Goal: Entertainment & Leisure: Consume media (video, audio)

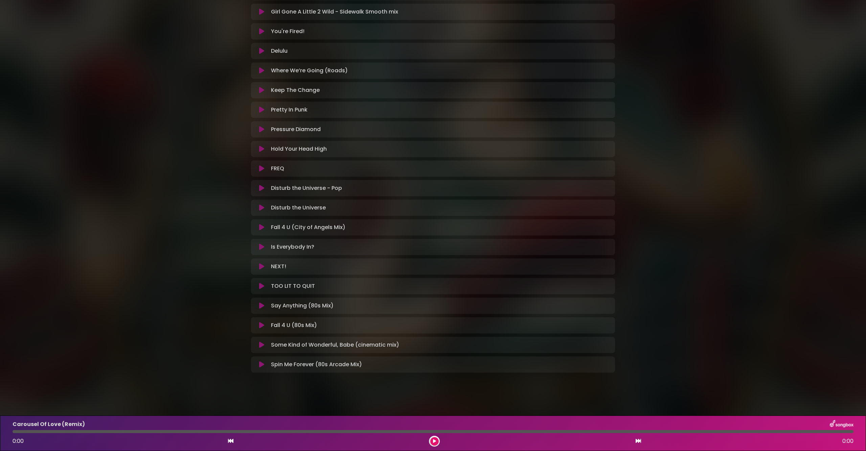
scroll to position [350, 0]
click at [264, 169] on button at bounding box center [261, 168] width 13 height 7
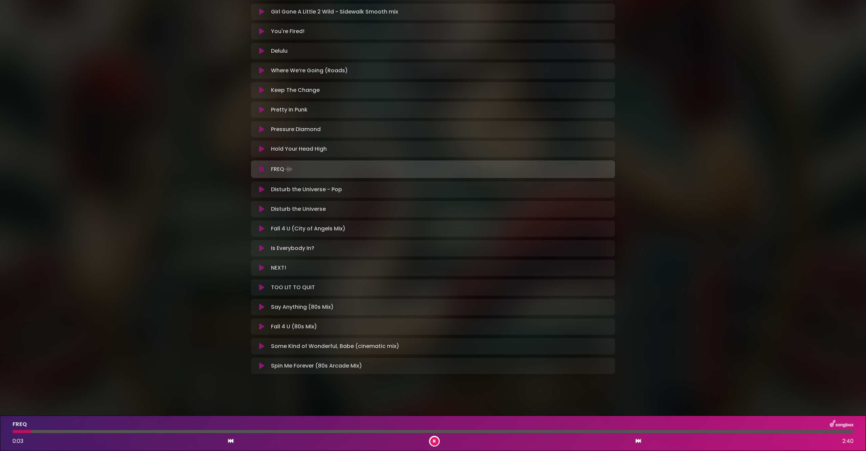
click at [128, 432] on div at bounding box center [433, 431] width 841 height 3
click at [248, 433] on div at bounding box center [433, 431] width 841 height 3
click at [433, 442] on icon at bounding box center [434, 442] width 3 height 4
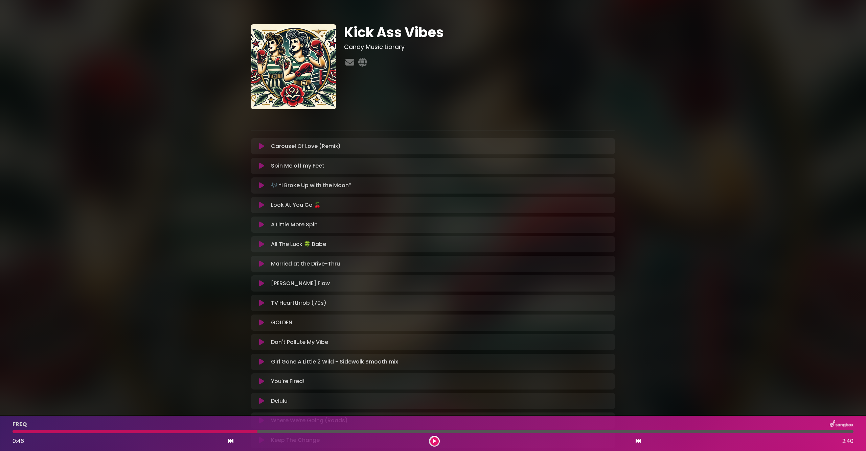
scroll to position [0, 0]
click at [261, 145] on icon at bounding box center [261, 146] width 5 height 7
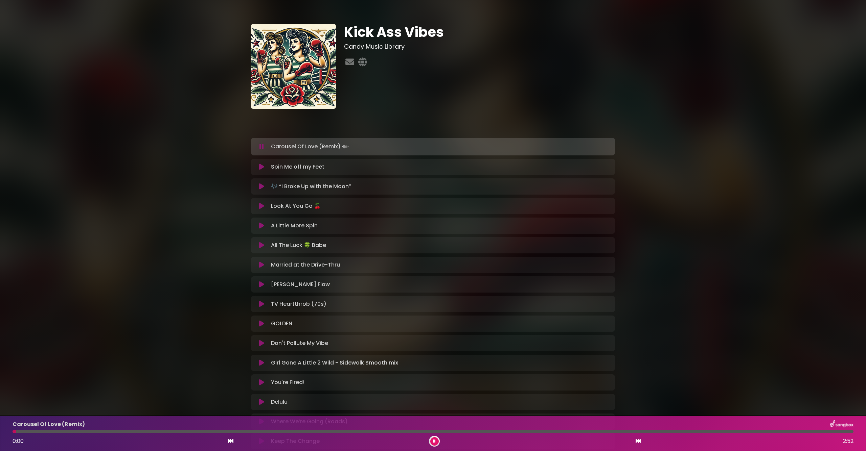
click at [126, 431] on div at bounding box center [433, 431] width 841 height 3
click at [186, 432] on div at bounding box center [433, 431] width 841 height 3
click at [326, 432] on div at bounding box center [433, 431] width 841 height 3
click at [435, 441] on icon at bounding box center [434, 441] width 4 height 5
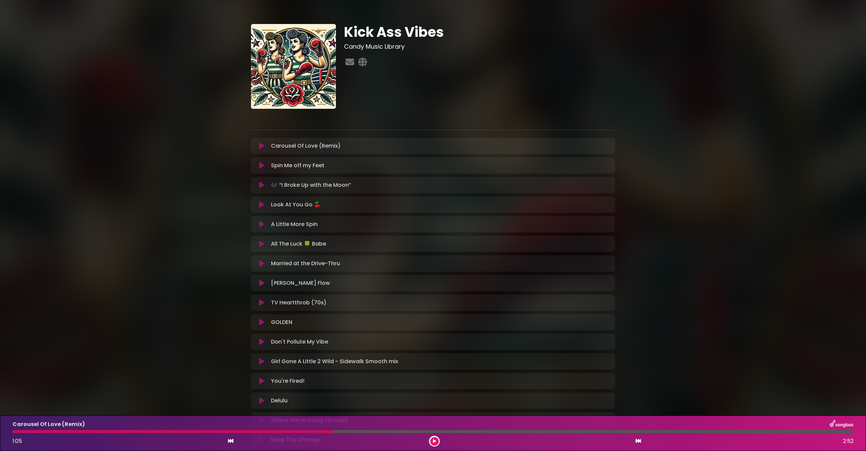
click at [262, 243] on icon at bounding box center [261, 244] width 5 height 7
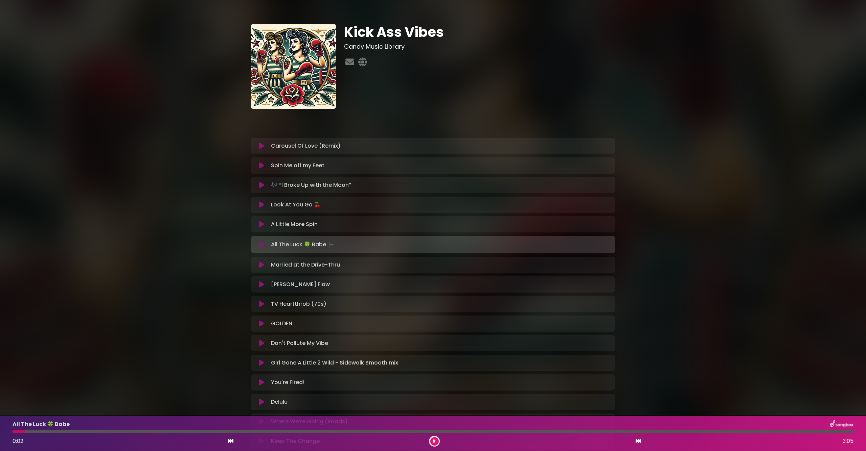
click at [180, 433] on div at bounding box center [433, 431] width 841 height 3
click at [430, 442] on button at bounding box center [434, 442] width 8 height 8
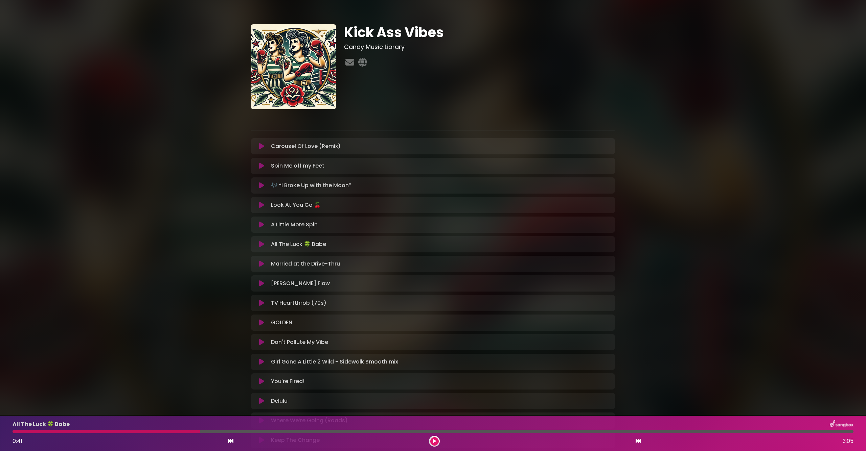
scroll to position [0, 0]
click at [365, 60] on icon at bounding box center [362, 62] width 11 height 9
click at [264, 286] on icon at bounding box center [261, 283] width 5 height 7
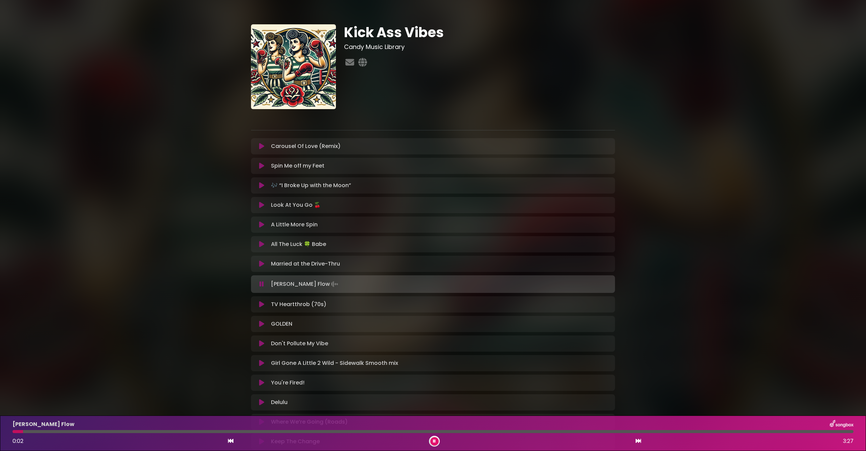
click at [169, 433] on div at bounding box center [433, 431] width 841 height 3
click at [436, 442] on button at bounding box center [434, 442] width 8 height 8
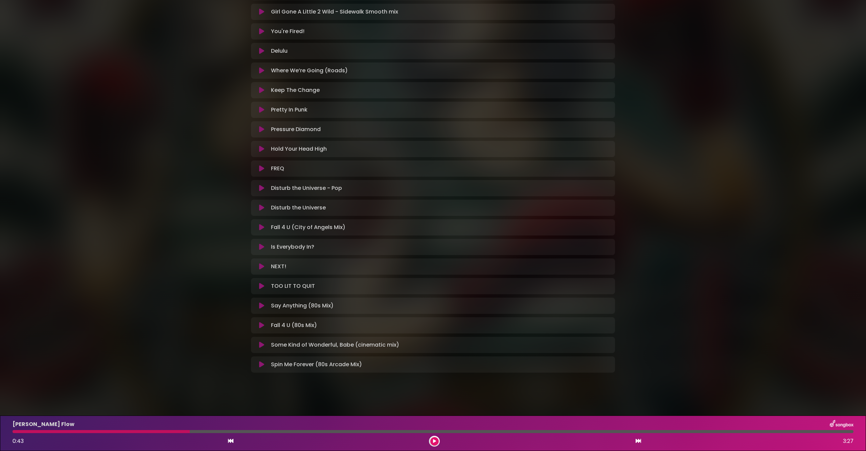
scroll to position [350, 0]
click at [261, 325] on icon at bounding box center [261, 325] width 5 height 7
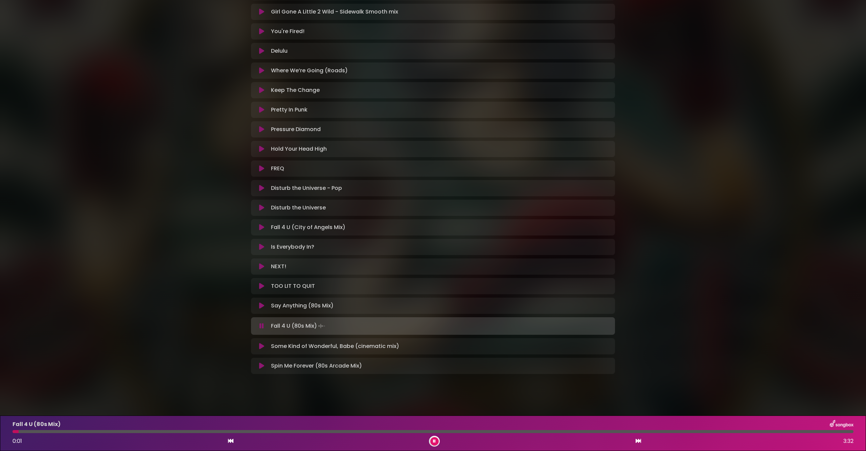
click at [212, 433] on div at bounding box center [433, 431] width 841 height 3
click at [437, 443] on button at bounding box center [434, 442] width 8 height 8
